Goal: Task Accomplishment & Management: Complete application form

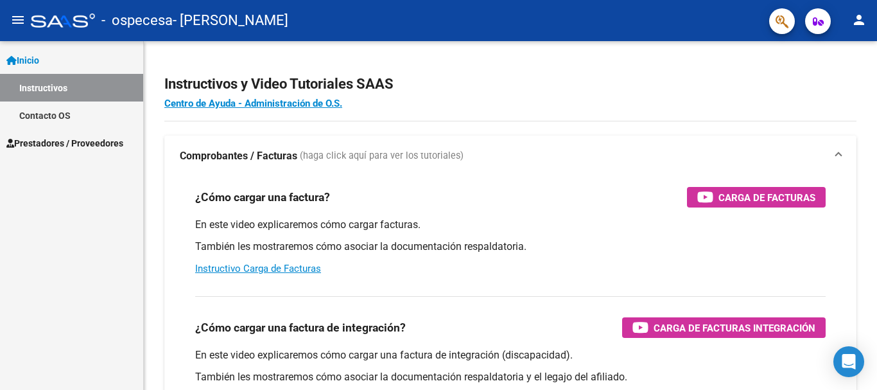
click at [877, 62] on div at bounding box center [875, 149] width 3 height 216
click at [71, 145] on span "Prestadores / Proveedores" at bounding box center [64, 143] width 117 height 14
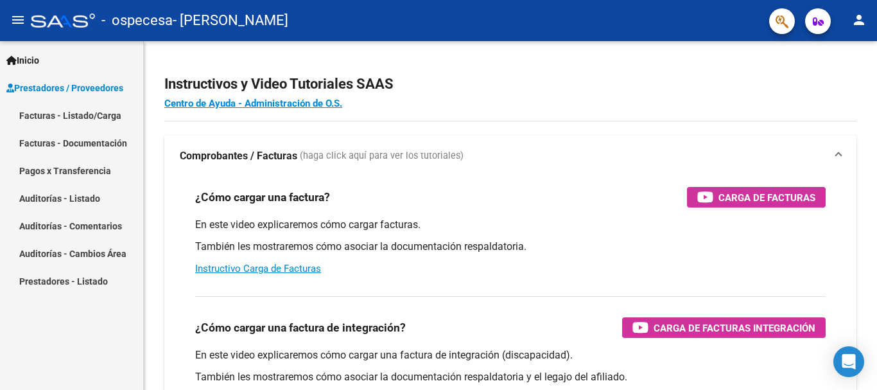
click at [64, 118] on link "Facturas - Listado/Carga" at bounding box center [71, 115] width 143 height 28
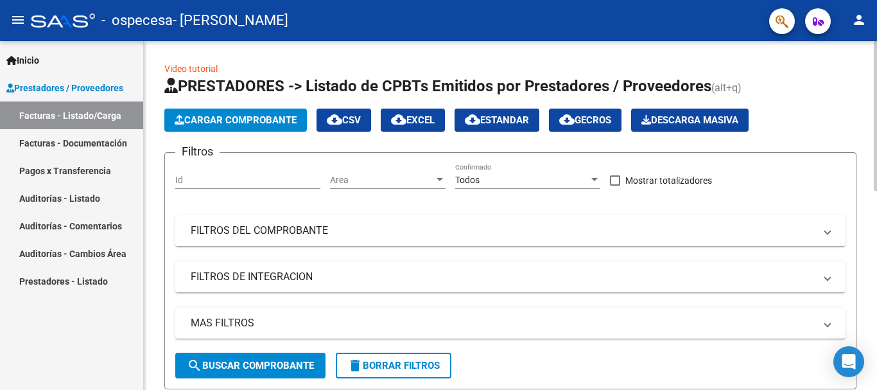
click at [279, 122] on span "Cargar Comprobante" at bounding box center [236, 120] width 122 height 12
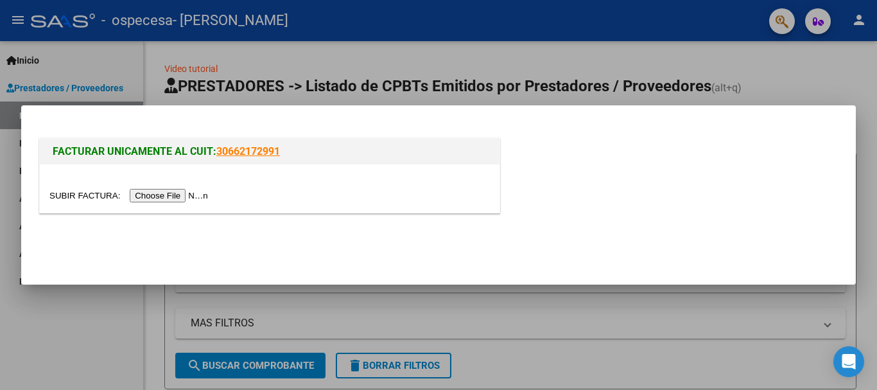
click at [198, 189] on input "file" at bounding box center [130, 195] width 162 height 13
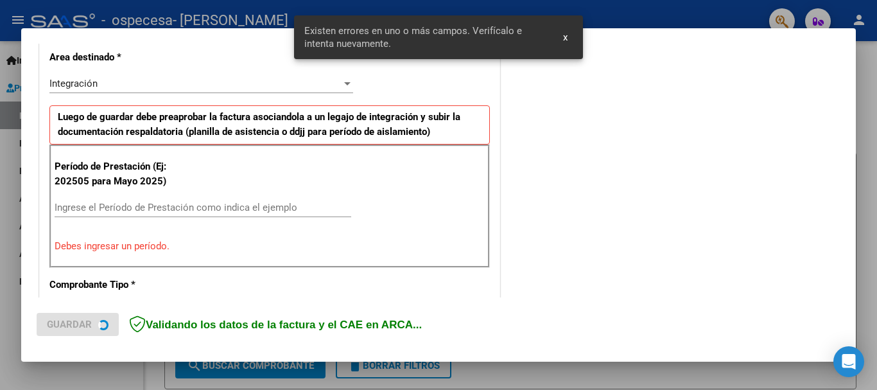
scroll to position [320, 0]
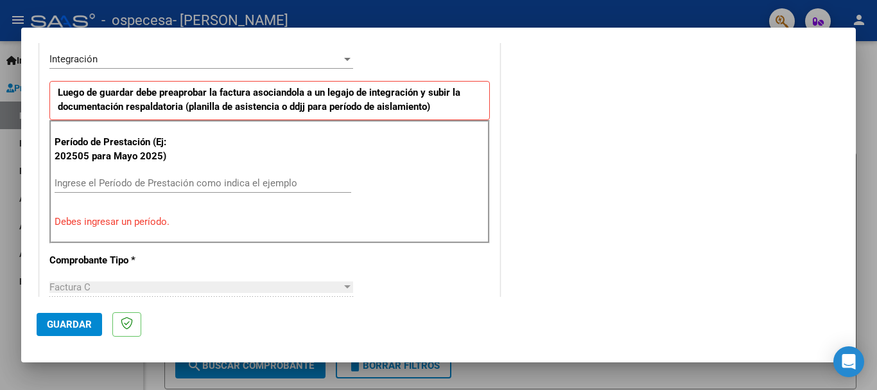
click at [124, 182] on input "Ingrese el Período de Prestación como indica el ejemplo" at bounding box center [203, 183] width 297 height 12
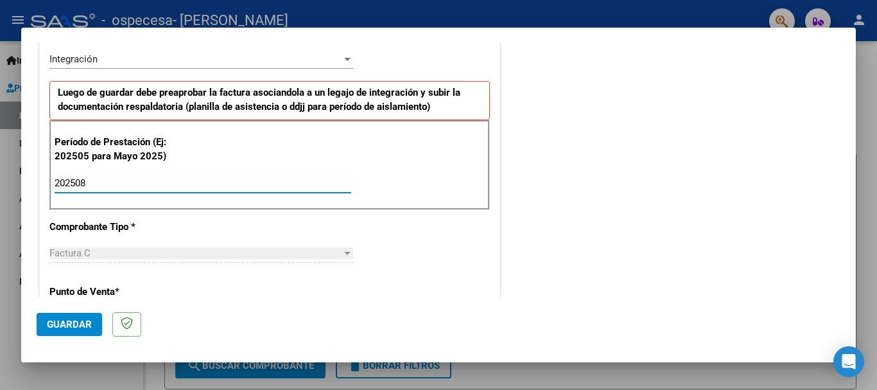
type input "202508"
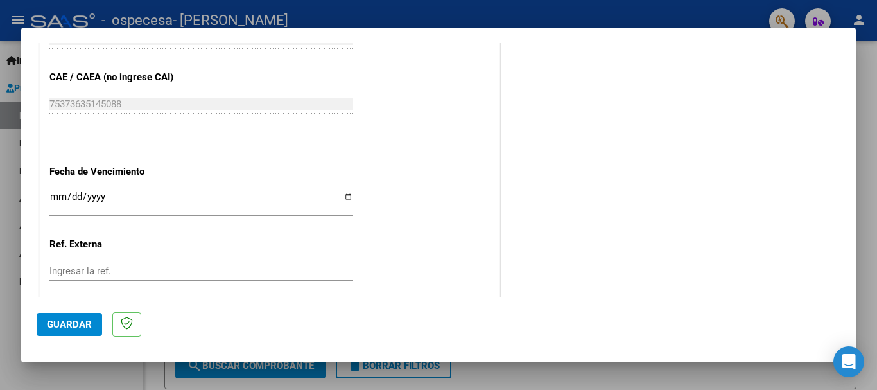
scroll to position [877, 0]
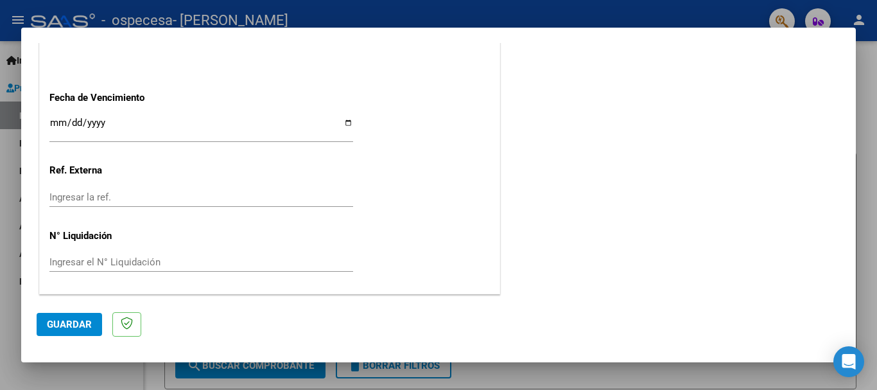
click at [341, 123] on input "Ingresar la fecha" at bounding box center [201, 128] width 304 height 21
type input "[DATE]"
click at [69, 320] on span "Guardar" at bounding box center [69, 325] width 45 height 12
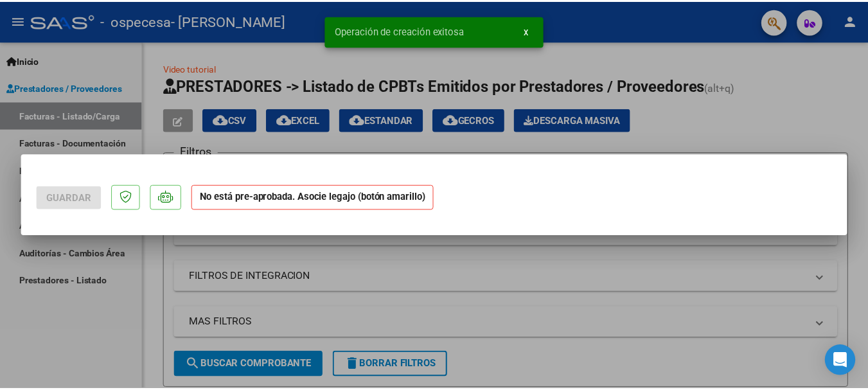
scroll to position [0, 0]
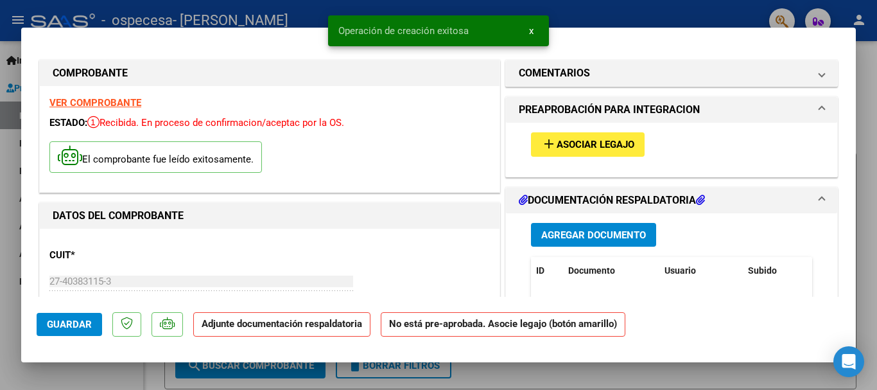
click at [585, 141] on span "Asociar Legajo" at bounding box center [596, 145] width 78 height 12
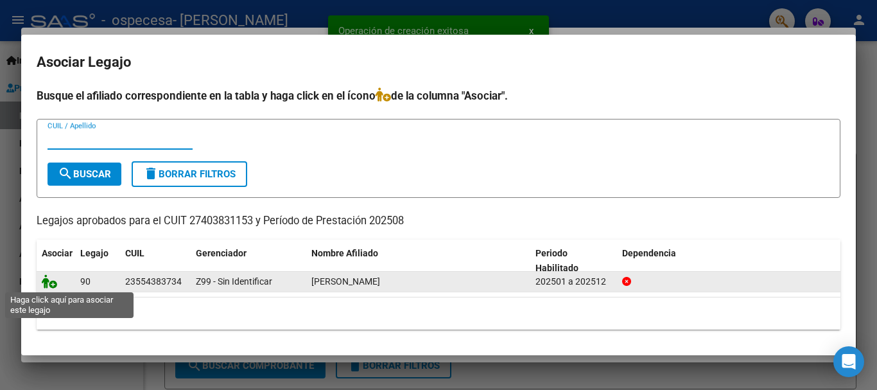
click at [52, 284] on icon at bounding box center [49, 281] width 15 height 14
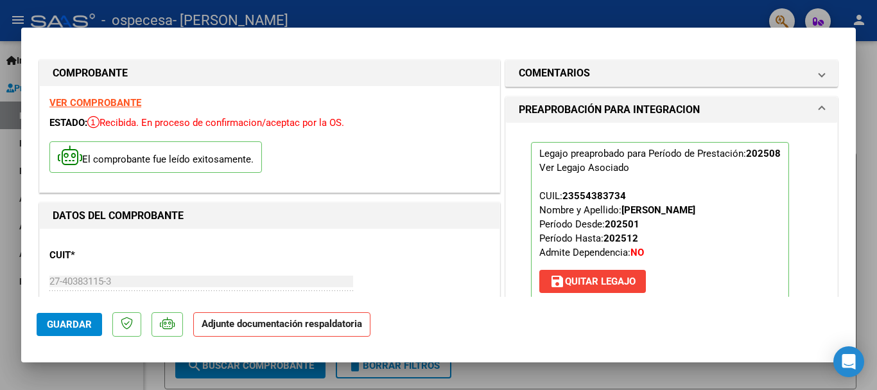
click at [262, 326] on strong "Adjunte documentación respaldatoria" at bounding box center [282, 324] width 161 height 12
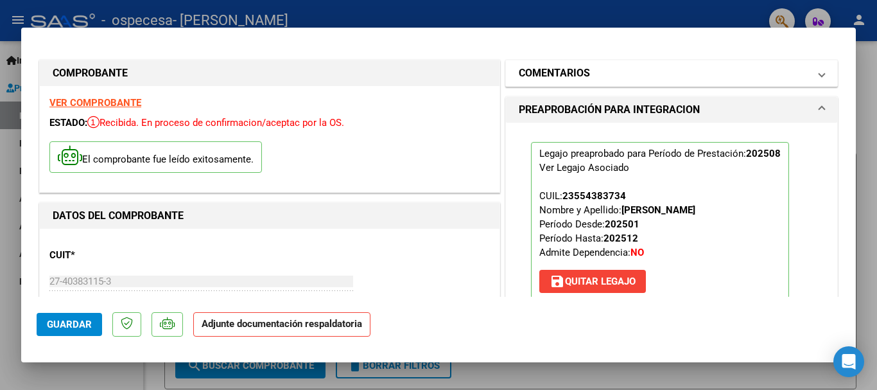
click at [805, 74] on span "COMENTARIOS" at bounding box center [669, 73] width 301 height 15
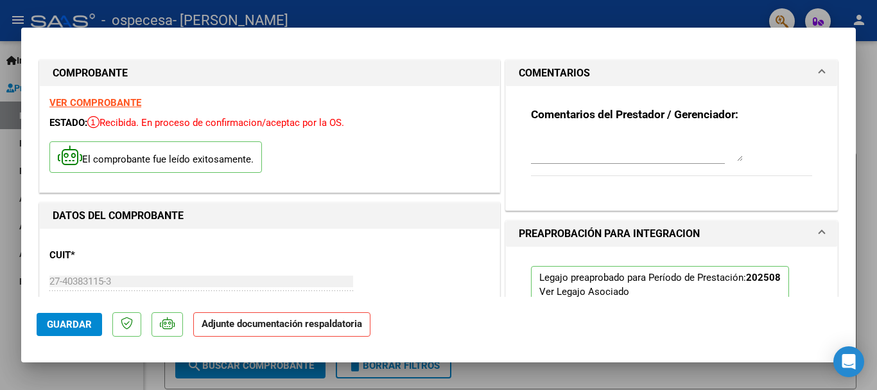
click at [805, 81] on span "COMENTARIOS" at bounding box center [669, 73] width 301 height 15
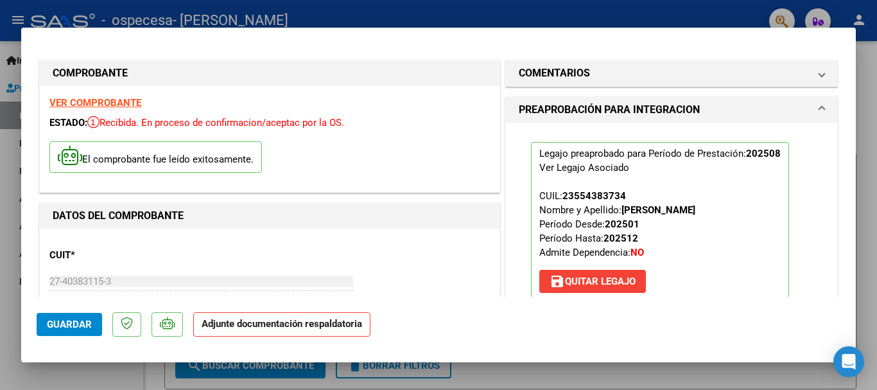
click at [819, 107] on span at bounding box center [821, 109] width 5 height 15
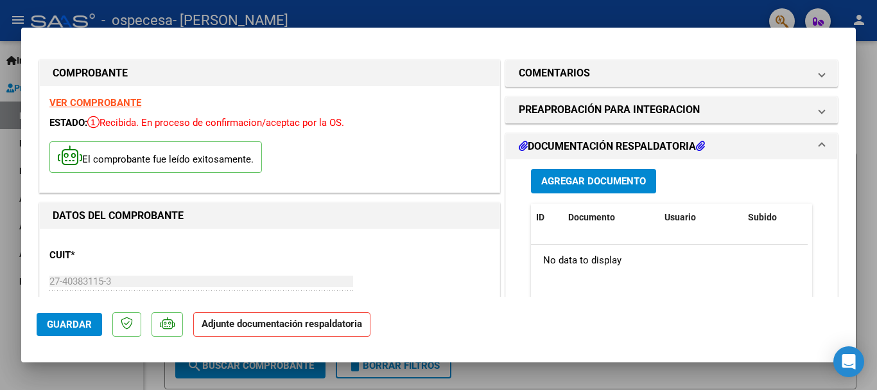
click at [594, 184] on span "Agregar Documento" at bounding box center [593, 182] width 105 height 12
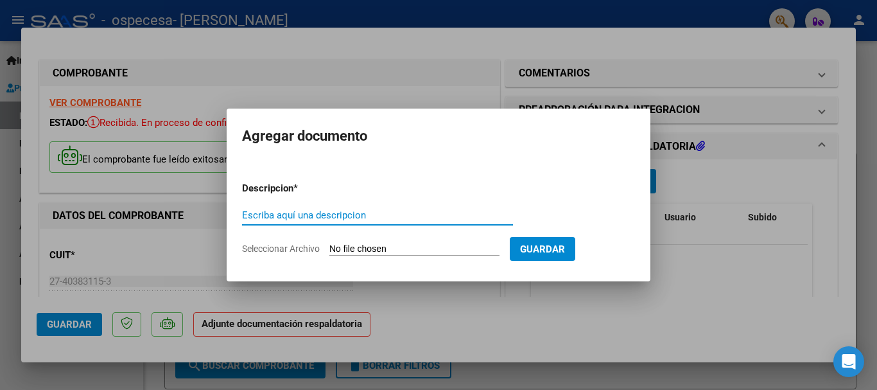
click at [372, 247] on input "Seleccionar Archivo" at bounding box center [414, 249] width 170 height 12
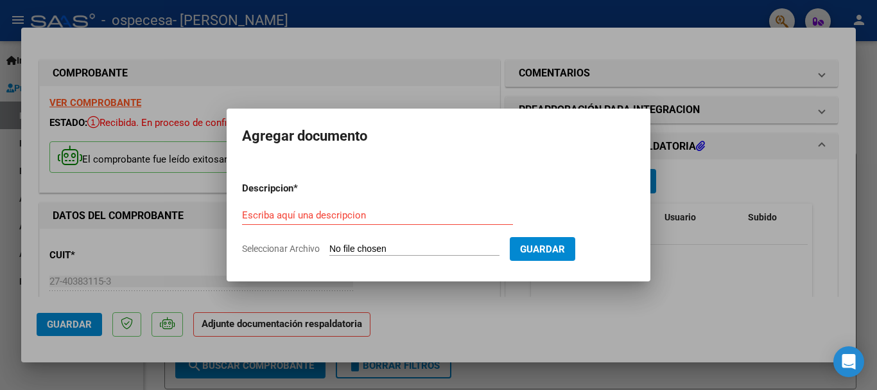
type input "C:\fakepath\ASISTENCIA [PERSON_NAME].pdf"
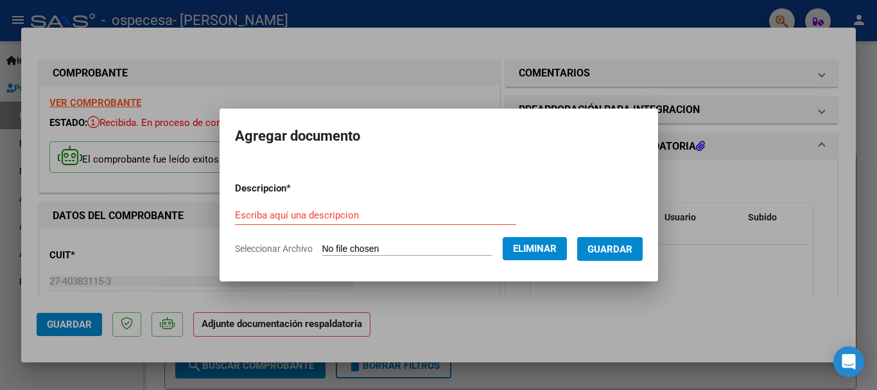
click at [322, 202] on form "Descripcion * Escriba aquí una descripcion Seleccionar Archivo Eliminar Guardar" at bounding box center [439, 218] width 408 height 94
click at [325, 211] on input "Escriba aquí una descripcion" at bounding box center [375, 215] width 281 height 12
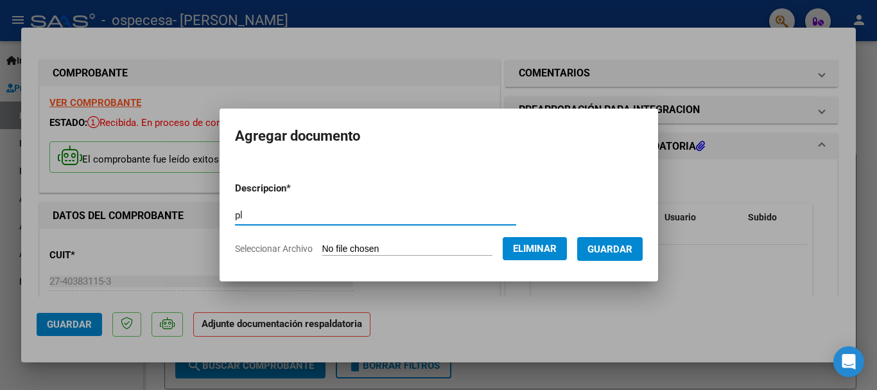
type input "p"
type input "PLANILLA DE ASISTENCIA"
click at [605, 245] on span "Guardar" at bounding box center [610, 249] width 45 height 12
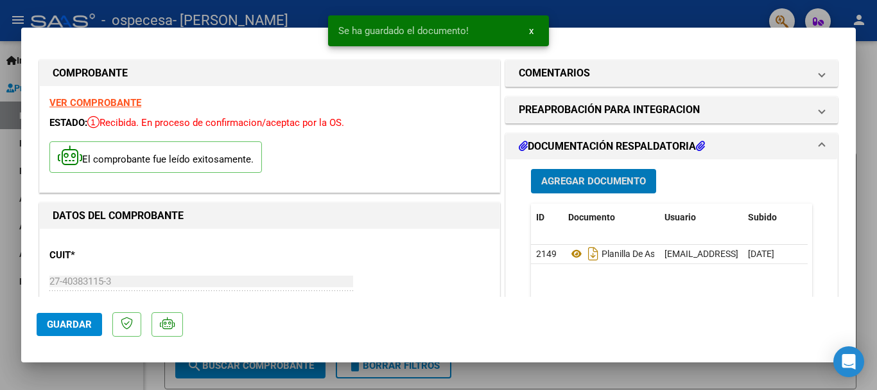
click at [76, 319] on span "Guardar" at bounding box center [69, 325] width 45 height 12
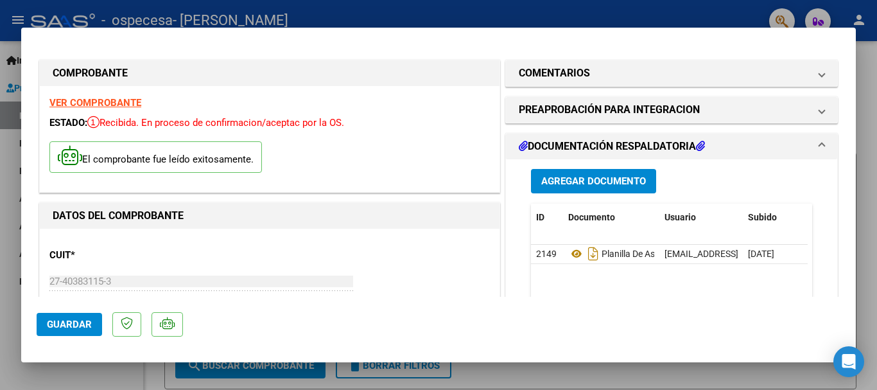
click at [871, 116] on div at bounding box center [438, 195] width 877 height 390
type input "$ 0,00"
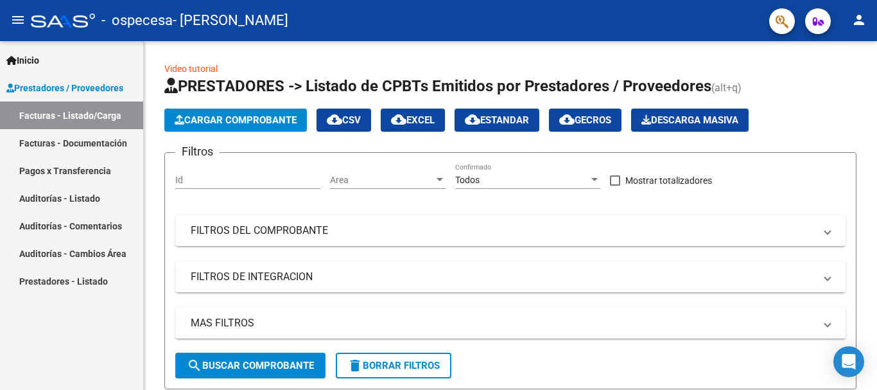
click at [864, 20] on mat-icon "person" at bounding box center [859, 19] width 15 height 15
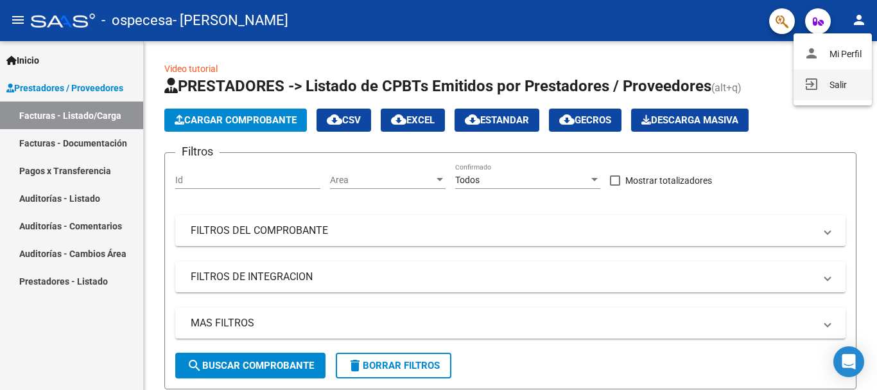
click at [843, 83] on button "exit_to_app Salir" at bounding box center [833, 84] width 78 height 31
